Goal: Task Accomplishment & Management: Manage account settings

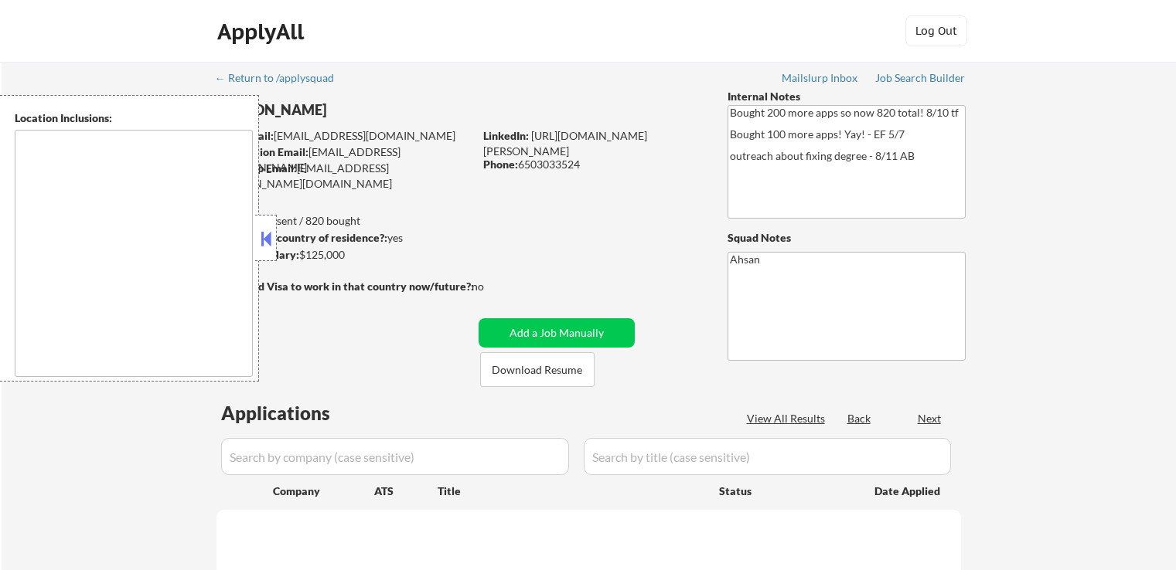
type textarea "[GEOGRAPHIC_DATA], [GEOGRAPHIC_DATA], [GEOGRAPHIC_DATA] [GEOGRAPHIC_DATA], [GEO…"
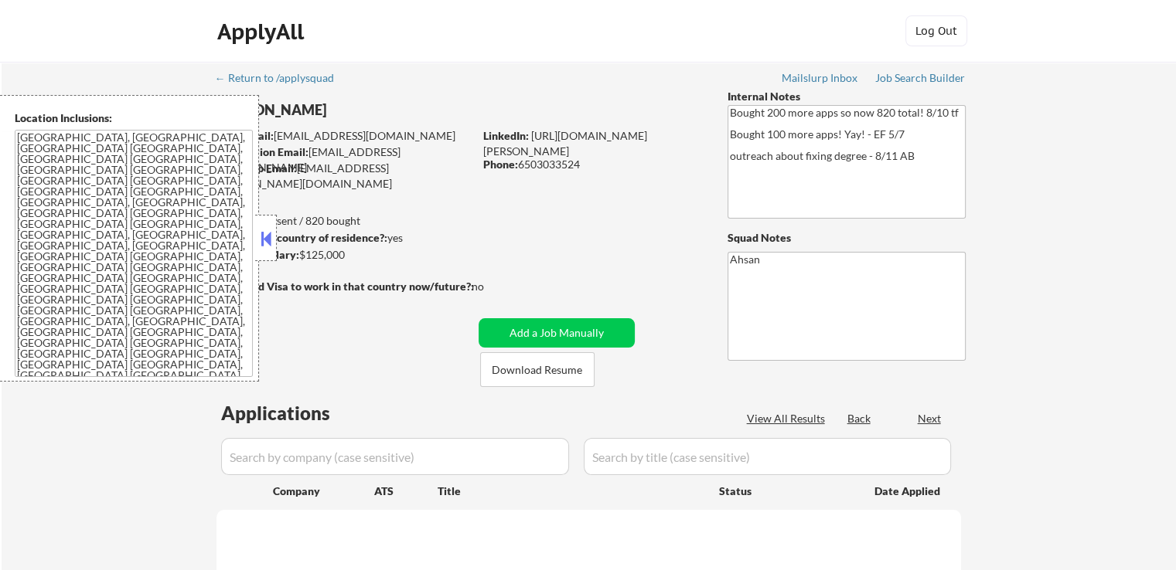
select select ""pending""
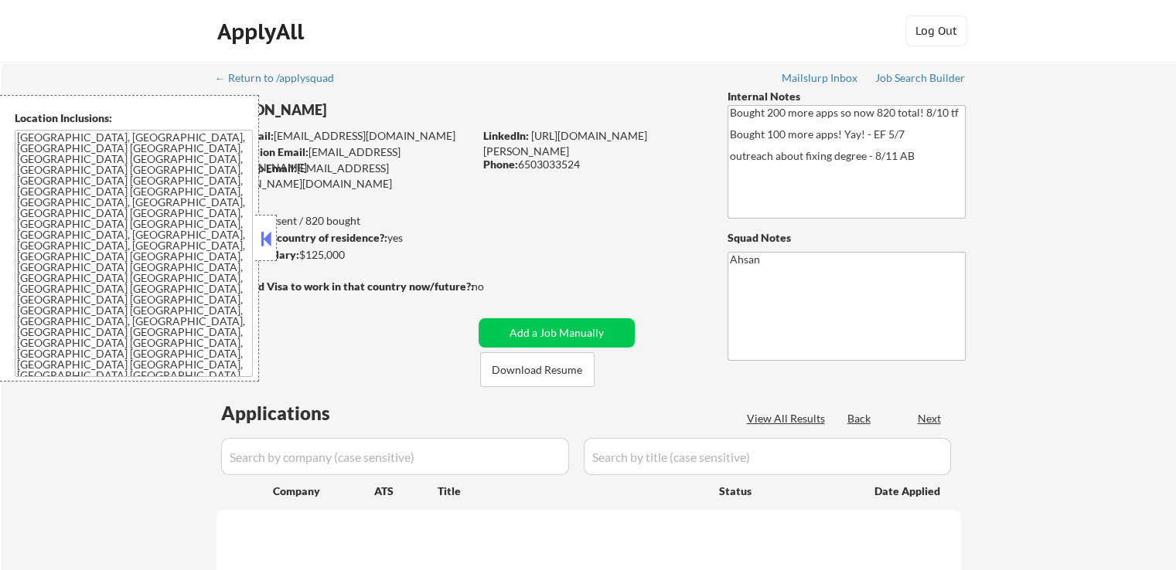
select select ""pending""
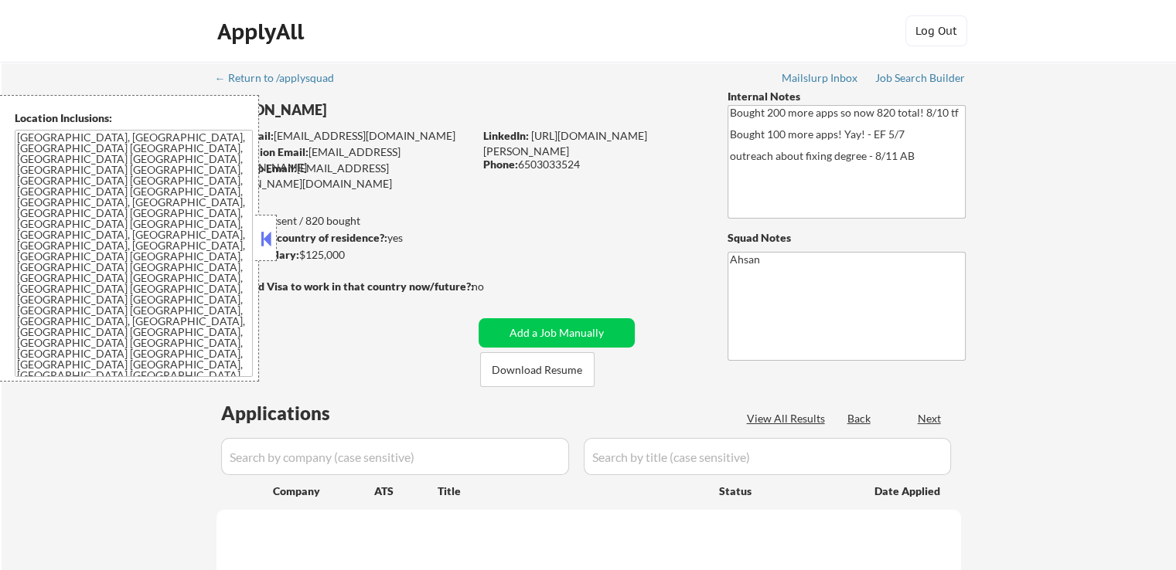
select select ""pending""
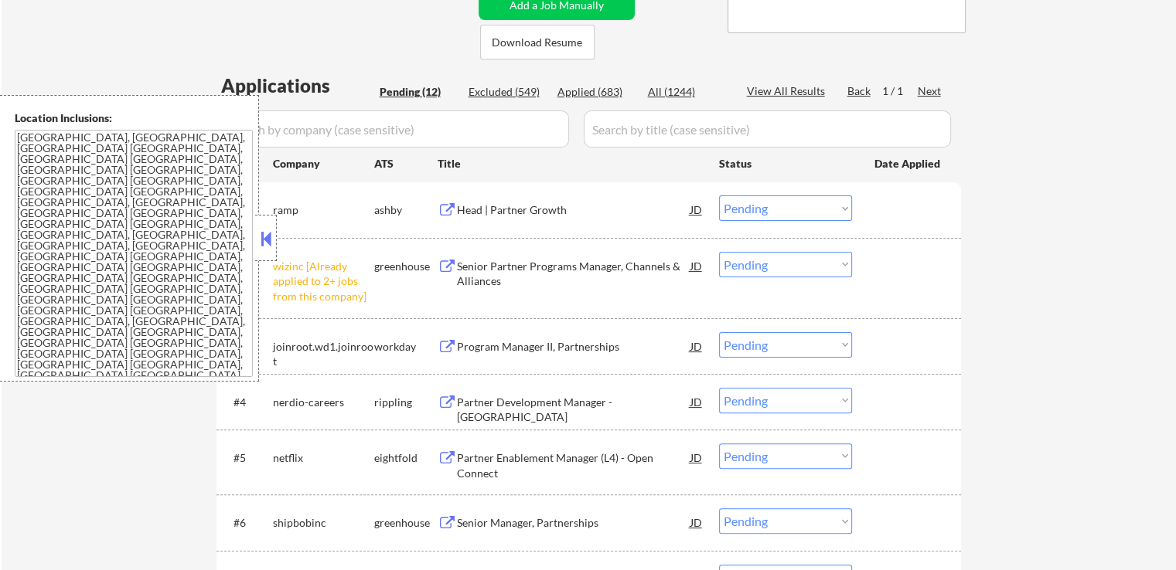
scroll to position [387, 0]
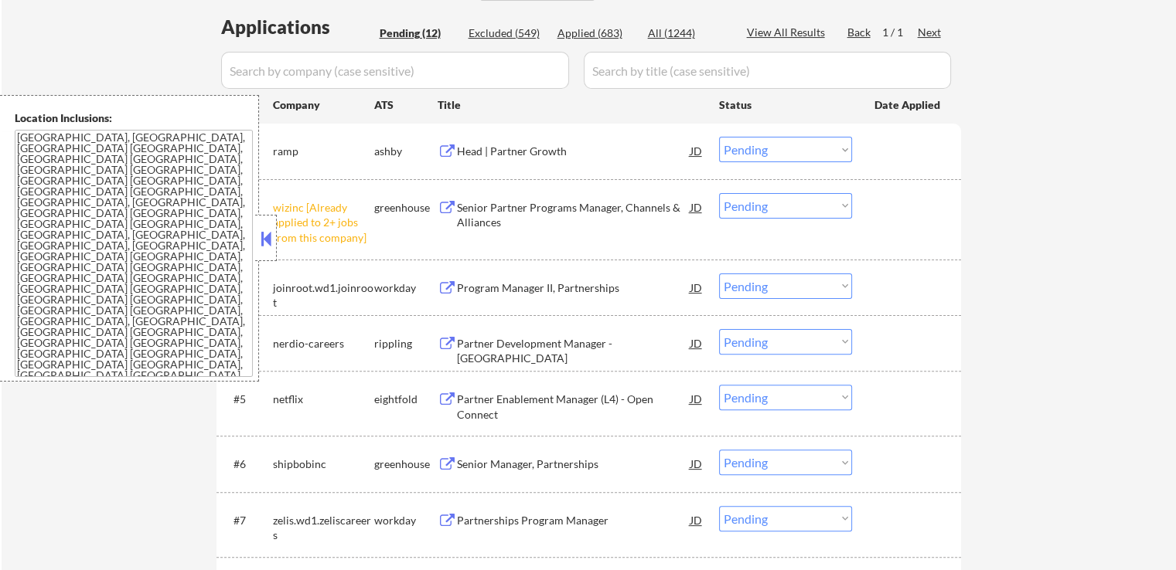
click at [761, 206] on select "Choose an option... Pending Applied Excluded (Questions) Excluded (Expired) Exc…" at bounding box center [785, 206] width 133 height 26
click at [719, 193] on select "Choose an option... Pending Applied Excluded (Questions) Excluded (Expired) Exc…" at bounding box center [785, 206] width 133 height 26
click at [989, 302] on div "← Return to /applysquad Mailslurp Inbox Job Search Builder [PERSON_NAME] User E…" at bounding box center [589, 294] width 1174 height 1239
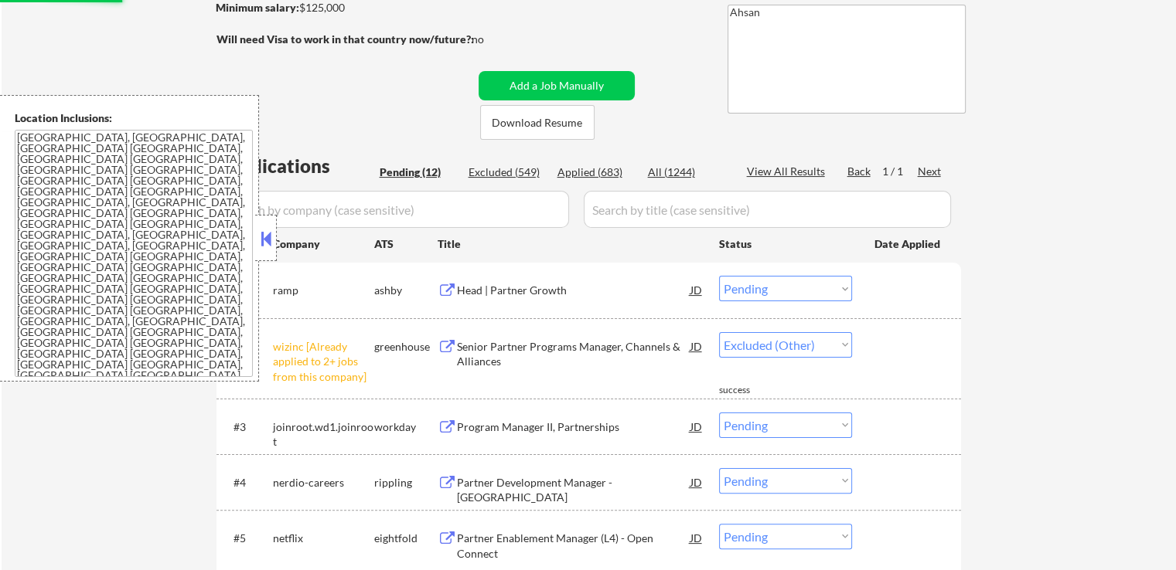
scroll to position [232, 0]
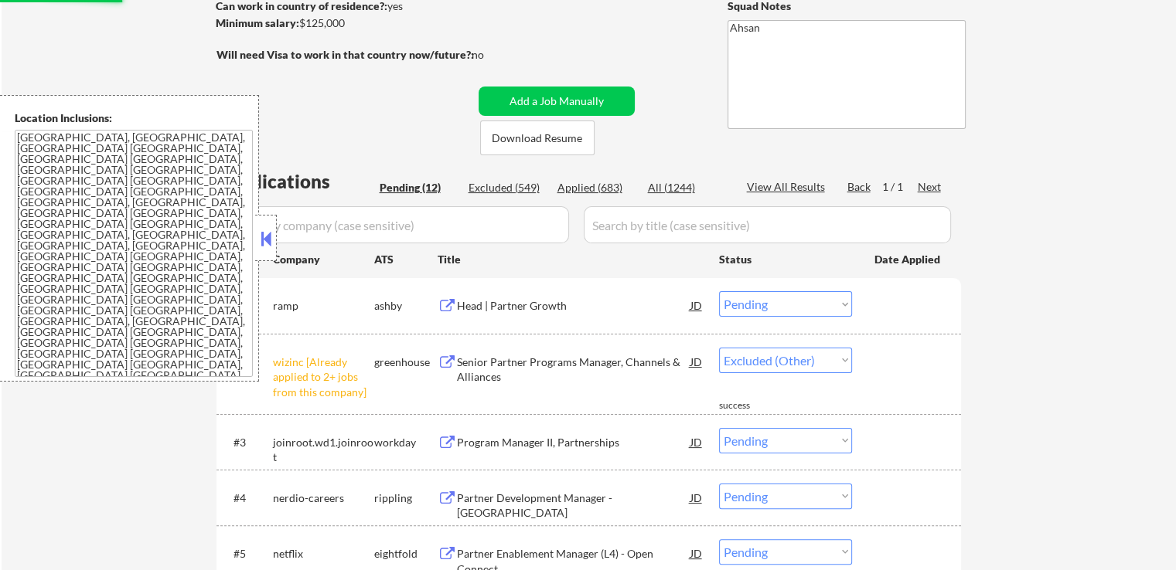
select select ""pending""
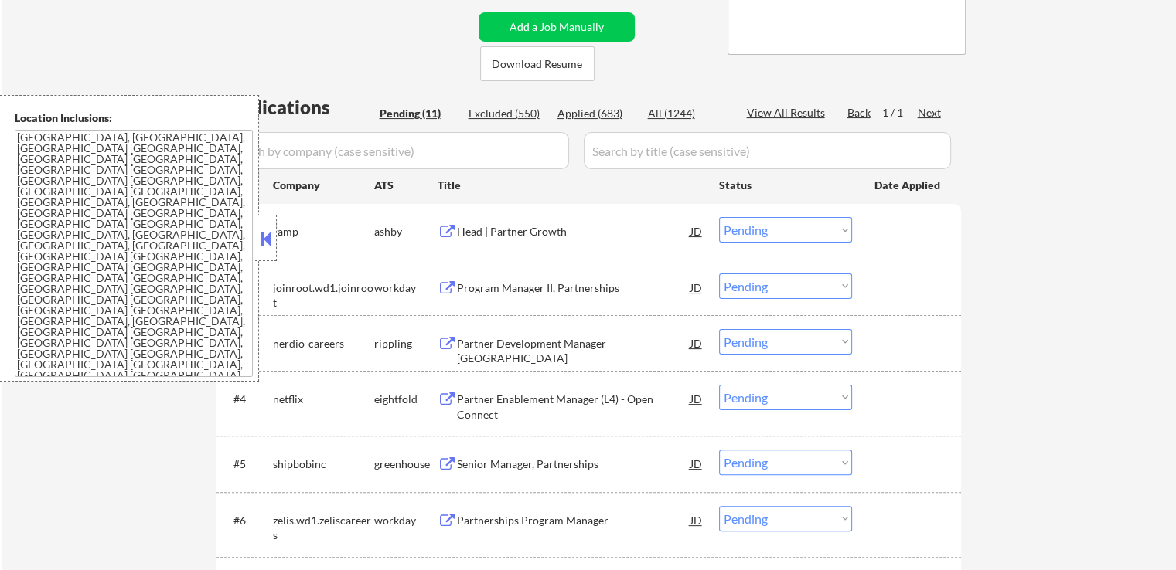
scroll to position [387, 0]
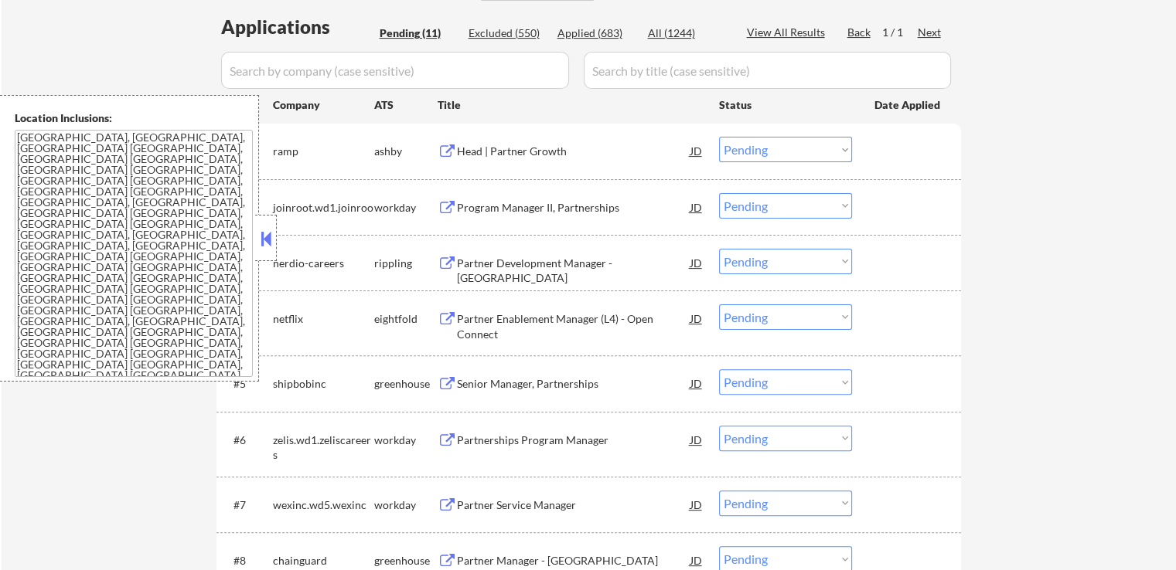
click at [547, 157] on div "Head | Partner Growth" at bounding box center [573, 151] width 233 height 15
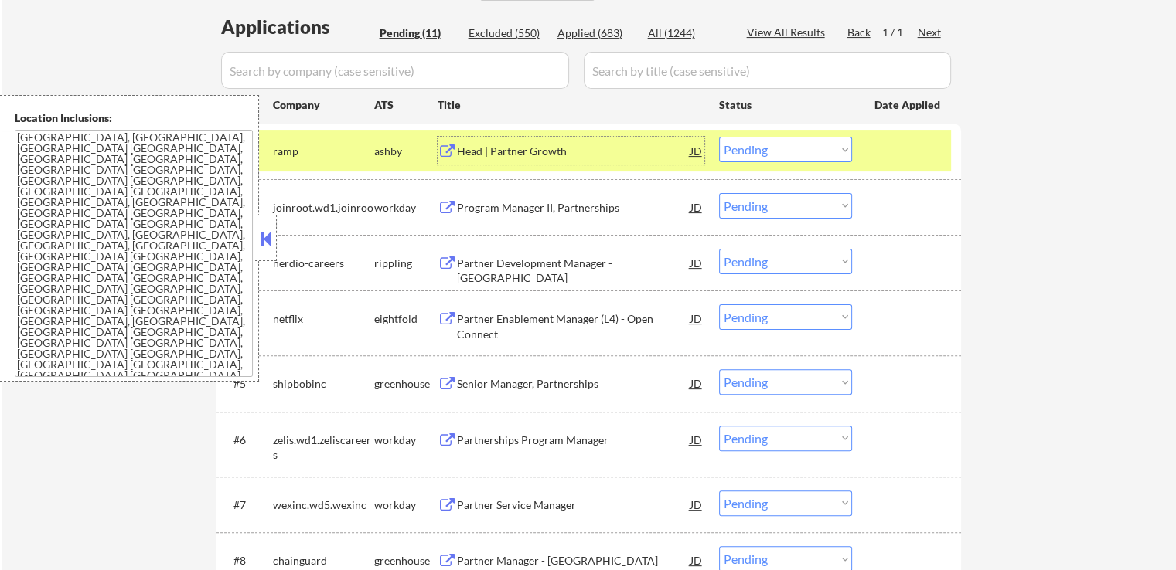
click at [640, 208] on div "Program Manager II, Partnerships" at bounding box center [573, 207] width 233 height 15
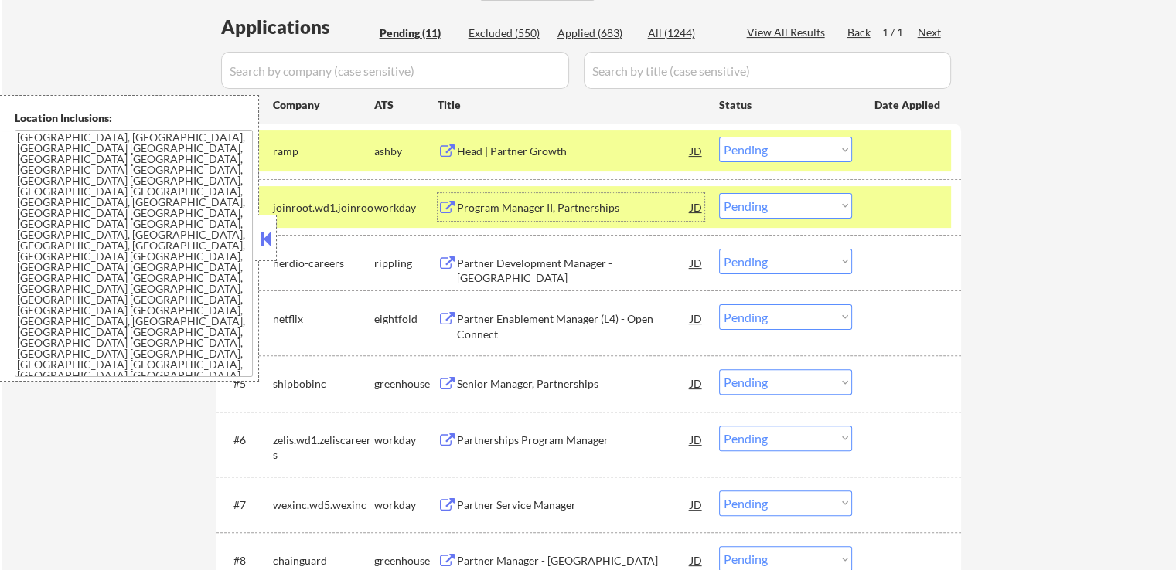
drag, startPoint x: 767, startPoint y: 153, endPoint x: 770, endPoint y: 162, distance: 9.0
click at [767, 155] on select "Choose an option... Pending Applied Excluded (Questions) Excluded (Expired) Exc…" at bounding box center [785, 150] width 133 height 26
click at [719, 137] on select "Choose an option... Pending Applied Excluded (Questions) Excluded (Expired) Exc…" at bounding box center [785, 150] width 133 height 26
click at [630, 262] on div "Partner Development Manager - [GEOGRAPHIC_DATA]" at bounding box center [573, 271] width 233 height 30
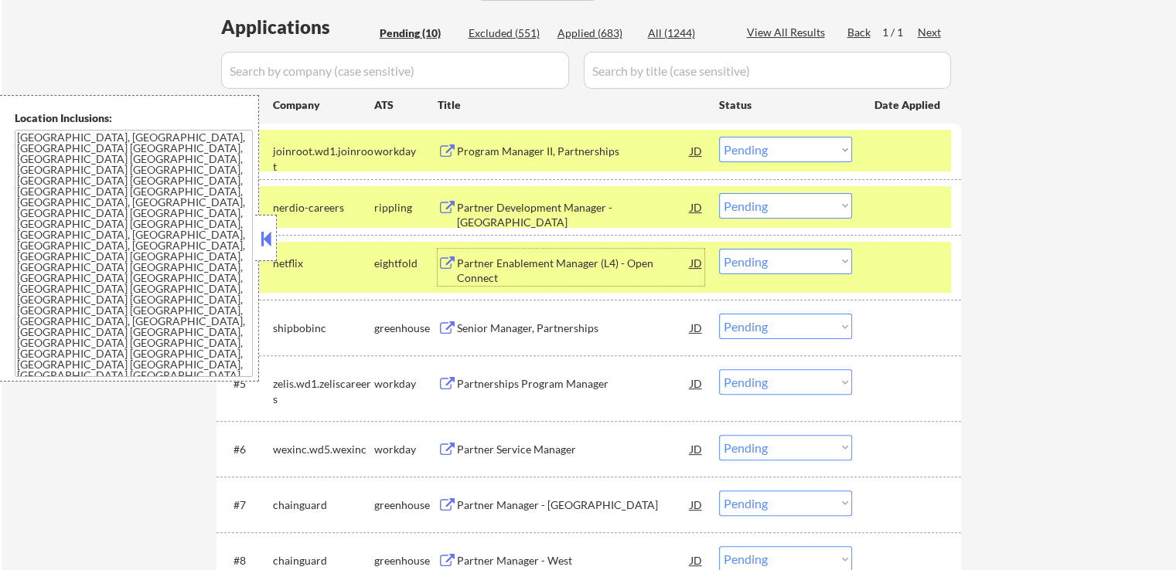
click at [761, 152] on select "Choose an option... Pending Applied Excluded (Questions) Excluded (Expired) Exc…" at bounding box center [785, 150] width 133 height 26
click at [719, 137] on select "Choose an option... Pending Applied Excluded (Questions) Excluded (Expired) Exc…" at bounding box center [785, 150] width 133 height 26
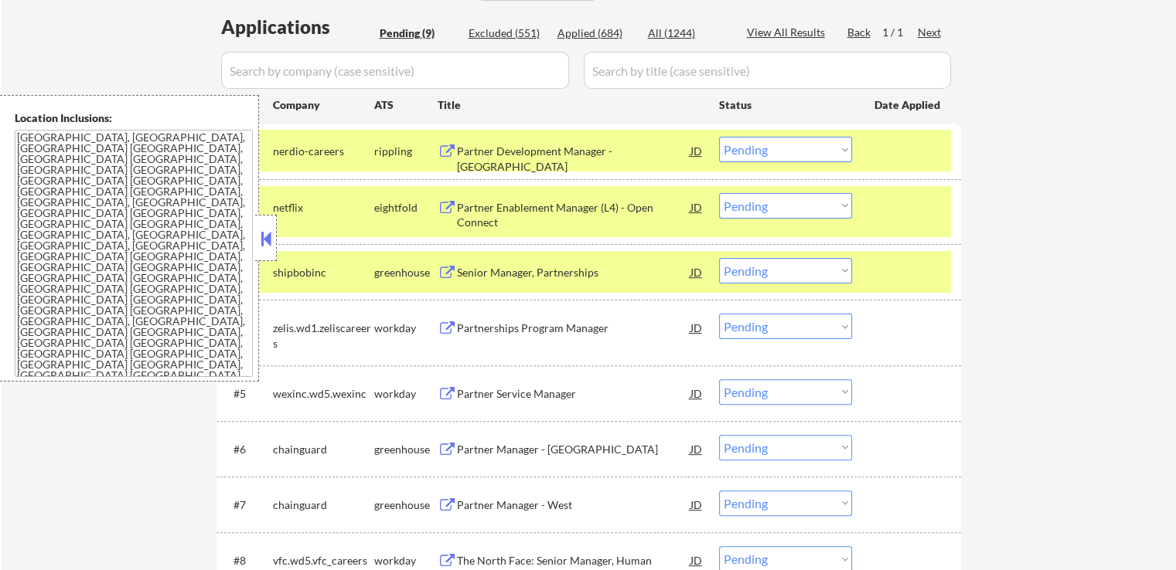
click at [613, 196] on div "Partner Enablement Manager (L4) - Open Connect" at bounding box center [573, 211] width 233 height 37
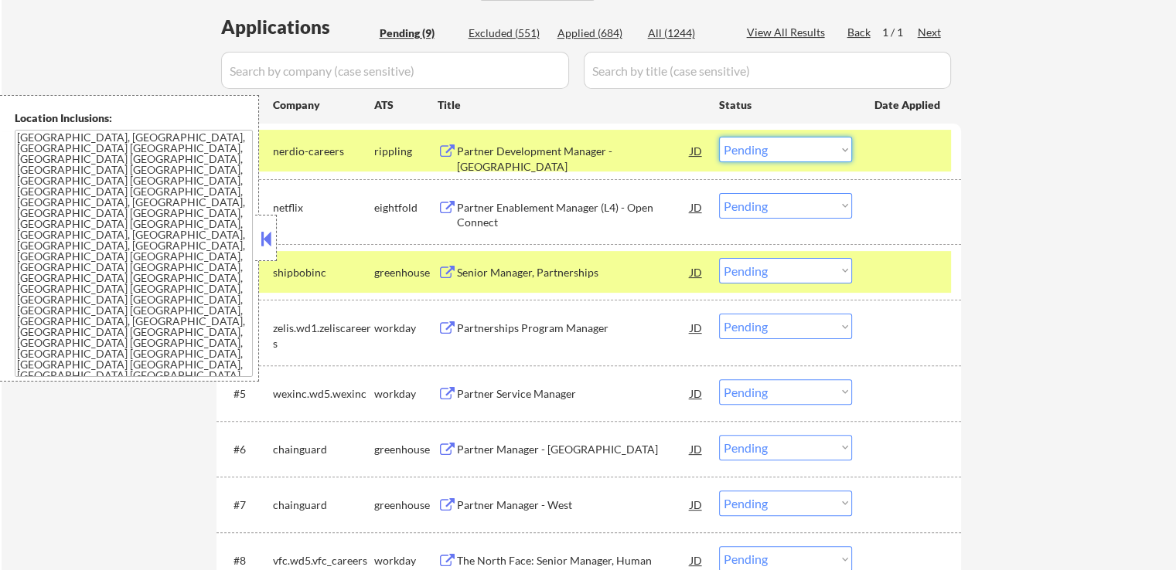
click at [770, 145] on select "Choose an option... Pending Applied Excluded (Questions) Excluded (Expired) Exc…" at bounding box center [785, 150] width 133 height 26
click at [719, 137] on select "Choose an option... Pending Applied Excluded (Questions) Excluded (Expired) Exc…" at bounding box center [785, 150] width 133 height 26
click at [599, 274] on div "Senior Manager, Partnerships" at bounding box center [573, 272] width 233 height 15
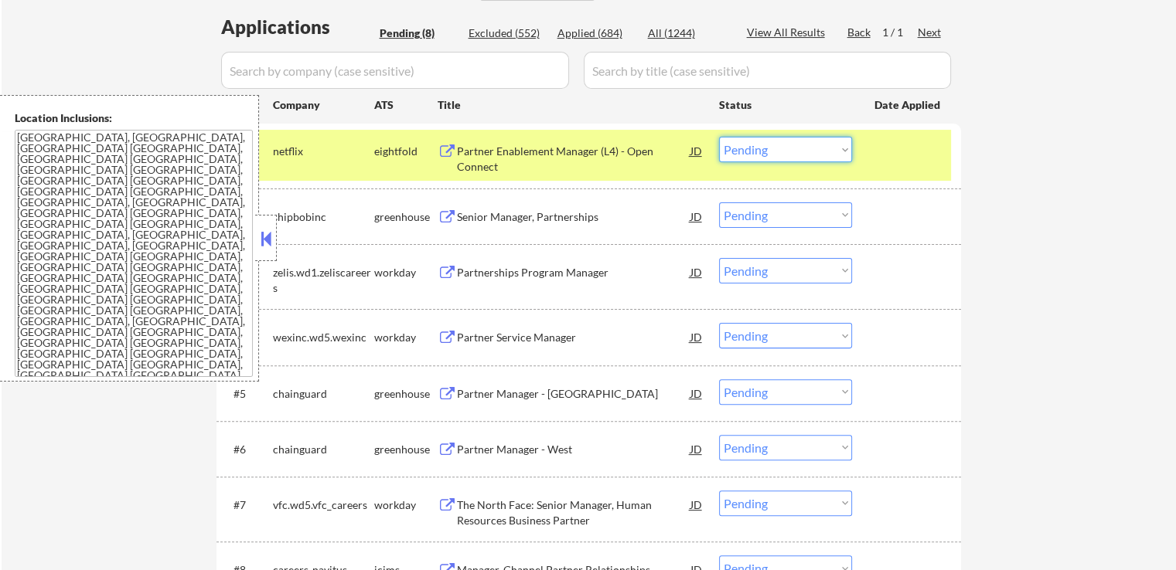
click at [751, 146] on select "Choose an option... Pending Applied Excluded (Questions) Excluded (Expired) Exc…" at bounding box center [785, 150] width 133 height 26
click at [719, 137] on select "Choose an option... Pending Applied Excluded (Questions) Excluded (Expired) Exc…" at bounding box center [785, 150] width 133 height 26
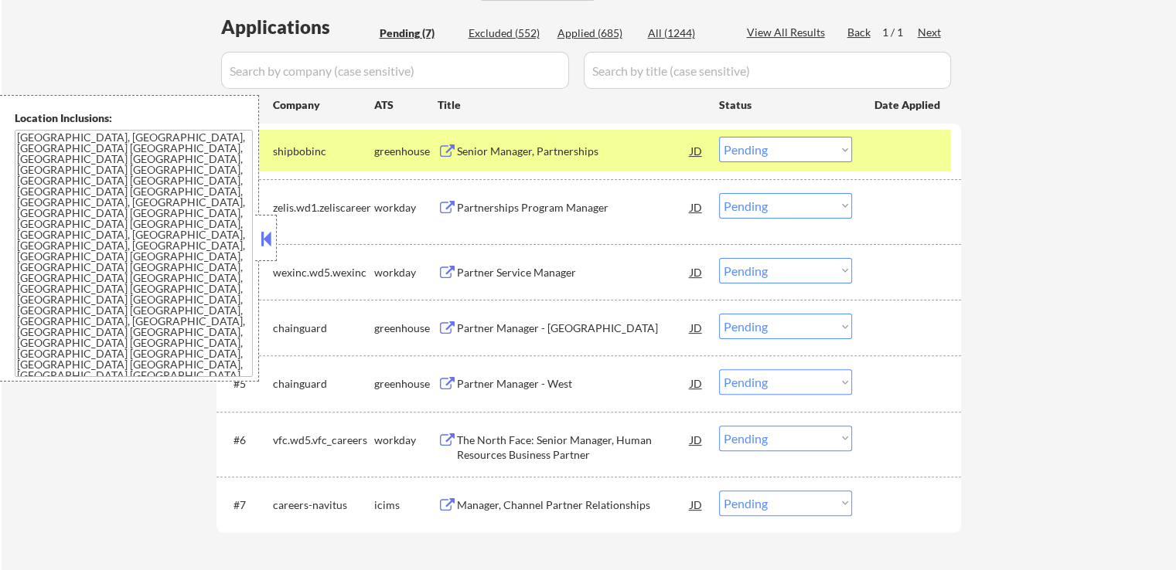
click at [574, 203] on div "Partnerships Program Manager" at bounding box center [573, 207] width 233 height 15
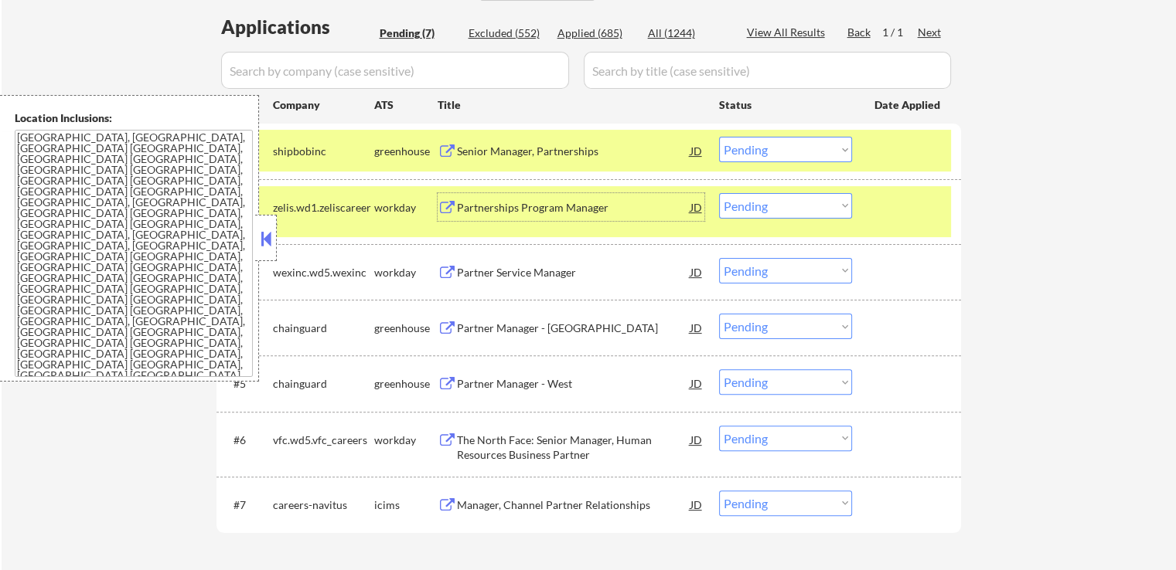
click at [773, 146] on select "Choose an option... Pending Applied Excluded (Questions) Excluded (Expired) Exc…" at bounding box center [785, 150] width 133 height 26
click at [719, 137] on select "Choose an option... Pending Applied Excluded (Questions) Excluded (Expired) Exc…" at bounding box center [785, 150] width 133 height 26
click at [594, 265] on div "Partner Service Manager" at bounding box center [573, 272] width 233 height 15
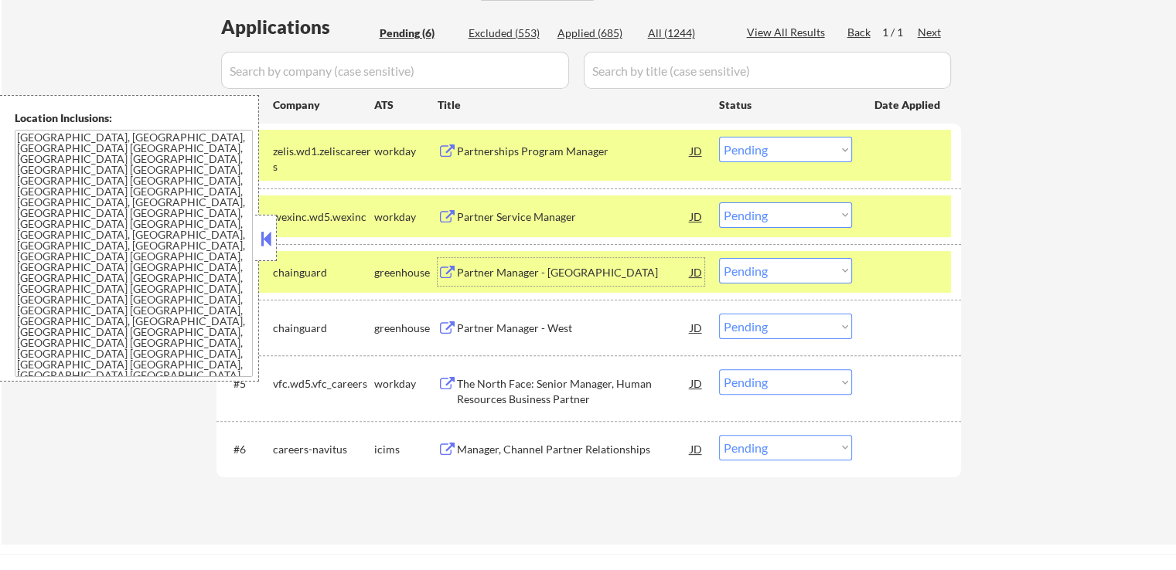
drag, startPoint x: 764, startPoint y: 145, endPoint x: 766, endPoint y: 160, distance: 15.6
click at [764, 145] on select "Choose an option... Pending Applied Excluded (Questions) Excluded (Expired) Exc…" at bounding box center [785, 150] width 133 height 26
click at [719, 137] on select "Choose an option... Pending Applied Excluded (Questions) Excluded (Expired) Exc…" at bounding box center [785, 150] width 133 height 26
click at [615, 278] on div "Partner Manager - [GEOGRAPHIC_DATA]" at bounding box center [573, 272] width 233 height 15
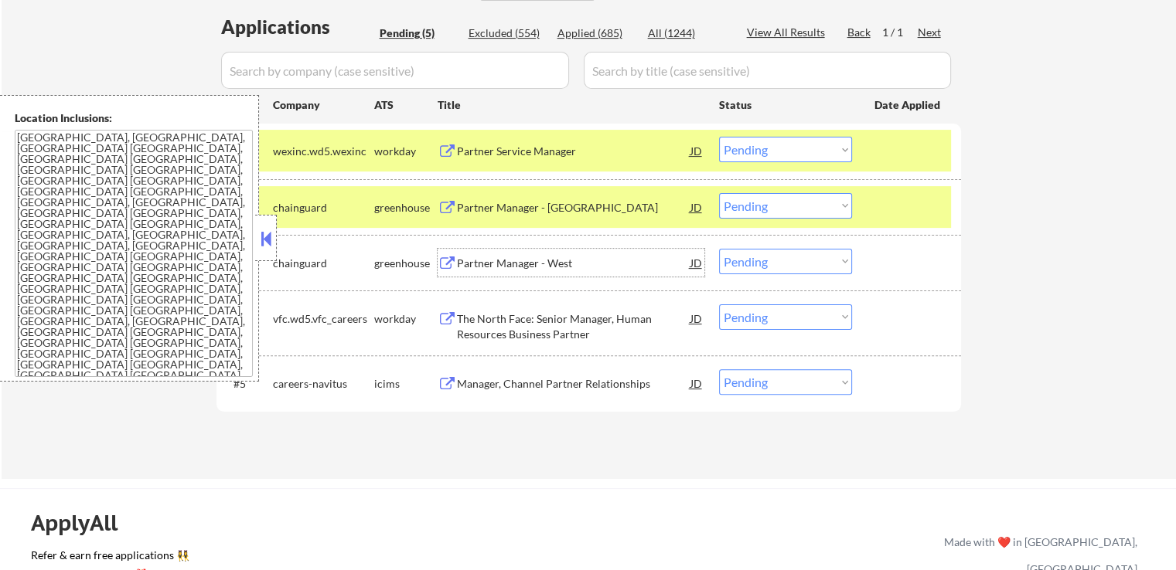
drag, startPoint x: 768, startPoint y: 143, endPoint x: 769, endPoint y: 161, distance: 17.8
click at [769, 161] on select "Choose an option... Pending Applied Excluded (Questions) Excluded (Expired) Exc…" at bounding box center [785, 150] width 133 height 26
click at [719, 137] on select "Choose an option... Pending Applied Excluded (Questions) Excluded (Expired) Exc…" at bounding box center [785, 150] width 133 height 26
click at [597, 264] on div "Partner Manager - West" at bounding box center [573, 263] width 233 height 15
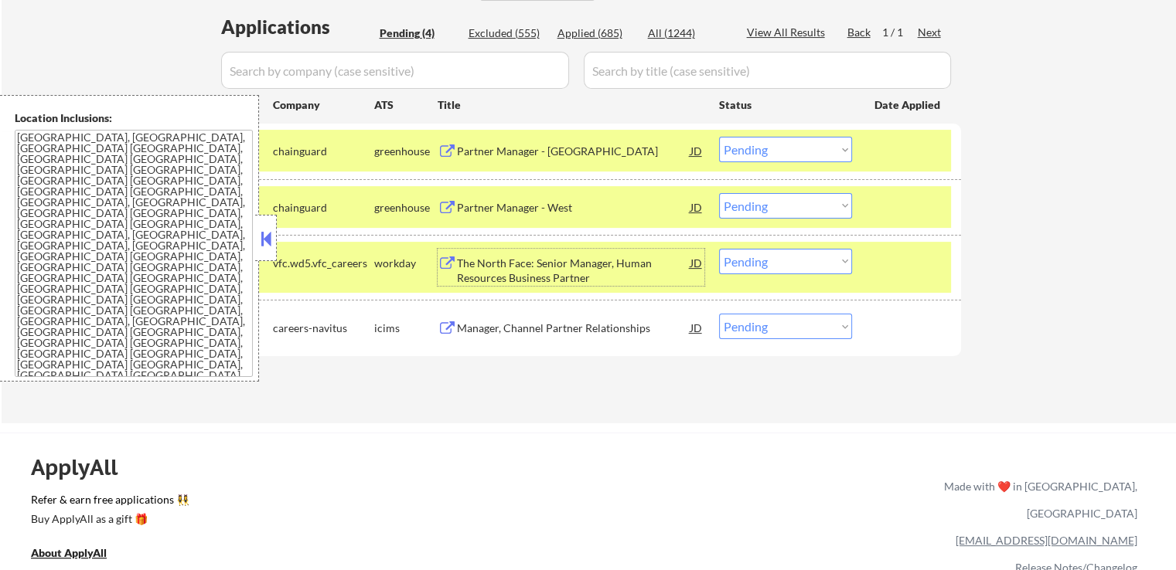
click at [734, 151] on select "Choose an option... Pending Applied Excluded (Questions) Excluded (Expired) Exc…" at bounding box center [785, 150] width 133 height 26
click at [719, 137] on select "Choose an option... Pending Applied Excluded (Questions) Excluded (Expired) Exc…" at bounding box center [785, 150] width 133 height 26
click at [619, 270] on div "The North Face: Senior Manager, Human Resources Business Partner" at bounding box center [573, 271] width 233 height 30
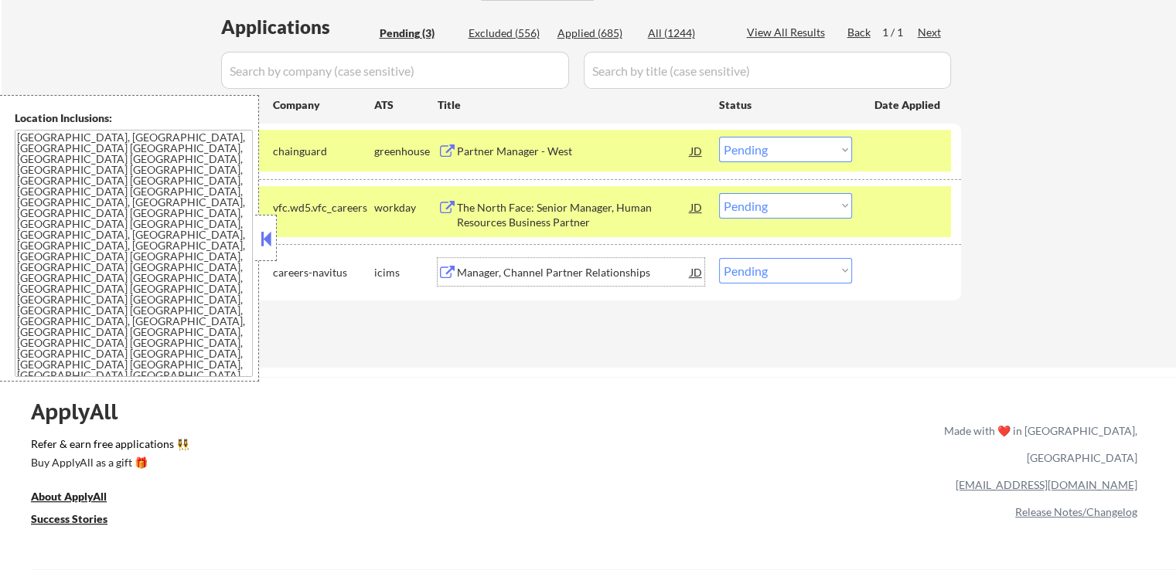
drag, startPoint x: 754, startPoint y: 148, endPoint x: 761, endPoint y: 160, distance: 14.6
click at [754, 148] on select "Choose an option... Pending Applied Excluded (Questions) Excluded (Expired) Exc…" at bounding box center [785, 150] width 133 height 26
click at [719, 137] on select "Choose an option... Pending Applied Excluded (Questions) Excluded (Expired) Exc…" at bounding box center [785, 150] width 133 height 26
click at [632, 267] on div "Manager, Channel Partner Relationships" at bounding box center [573, 272] width 233 height 15
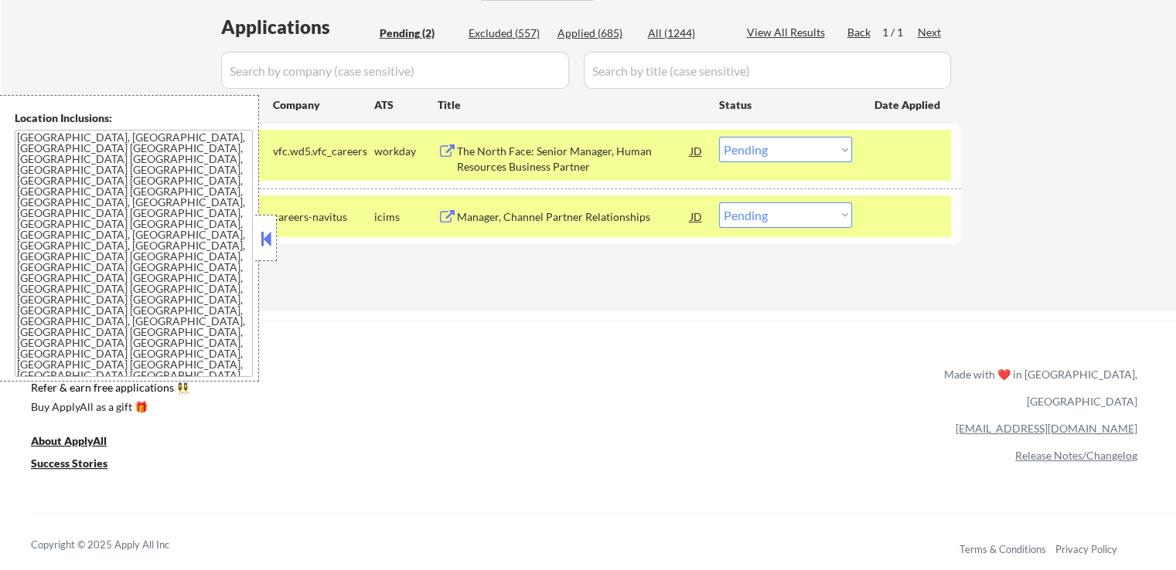
click at [767, 154] on select "Choose an option... Pending Applied Excluded (Questions) Excluded (Expired) Exc…" at bounding box center [785, 150] width 133 height 26
click at [719, 137] on select "Choose an option... Pending Applied Excluded (Questions) Excluded (Expired) Exc…" at bounding box center [785, 150] width 133 height 26
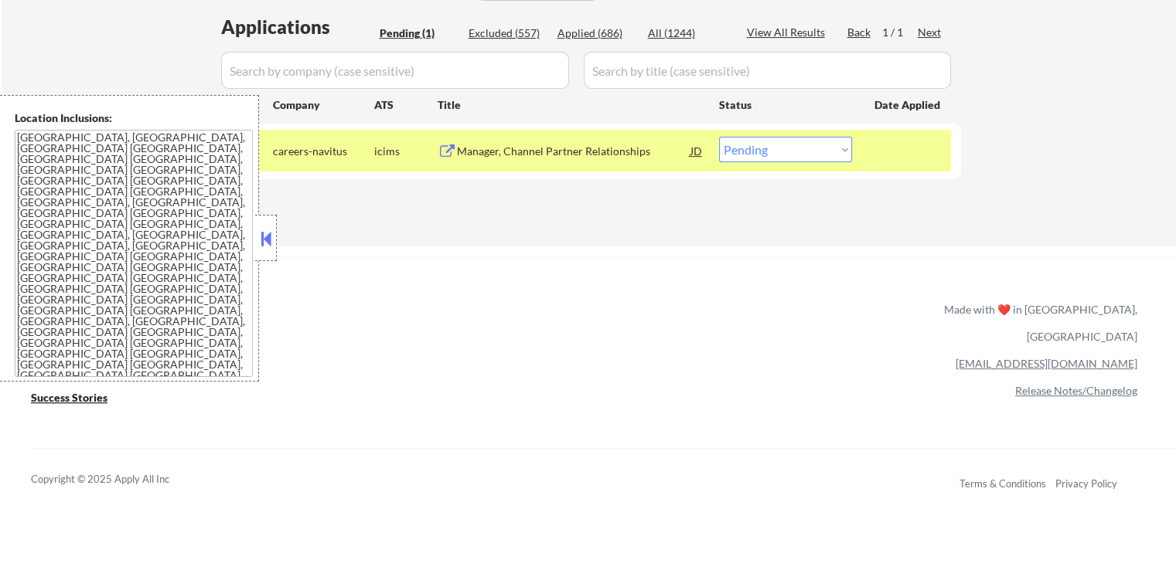
click at [765, 156] on select "Choose an option... Pending Applied Excluded (Questions) Excluded (Expired) Exc…" at bounding box center [785, 150] width 133 height 26
select select ""excluded""
click at [719, 137] on select "Choose an option... Pending Applied Excluded (Questions) Excluded (Expired) Exc…" at bounding box center [785, 150] width 133 height 26
